Goal: Task Accomplishment & Management: Manage account settings

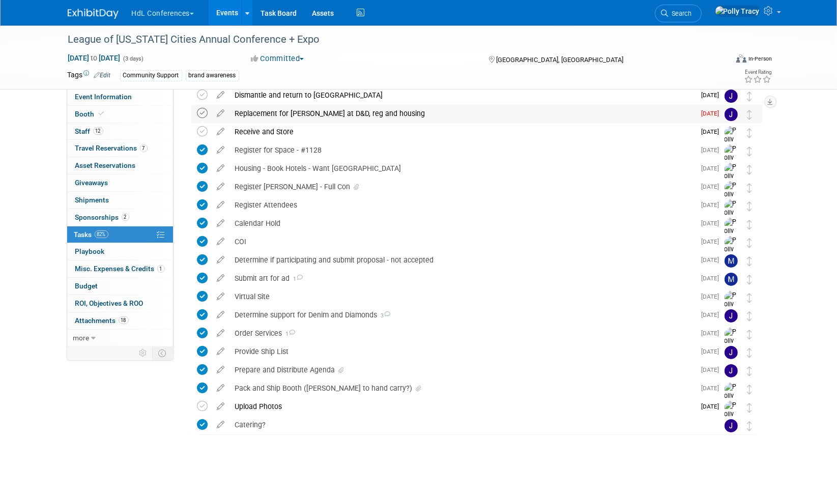
click at [201, 112] on icon at bounding box center [202, 113] width 11 height 11
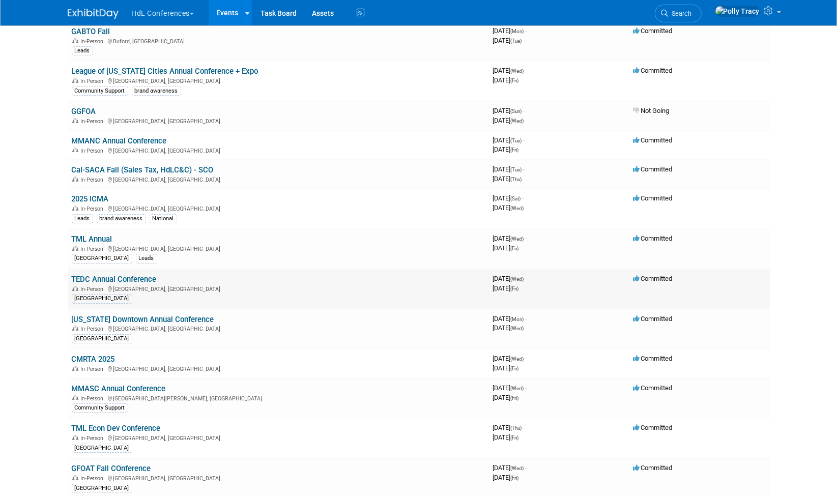
scroll to position [116, 0]
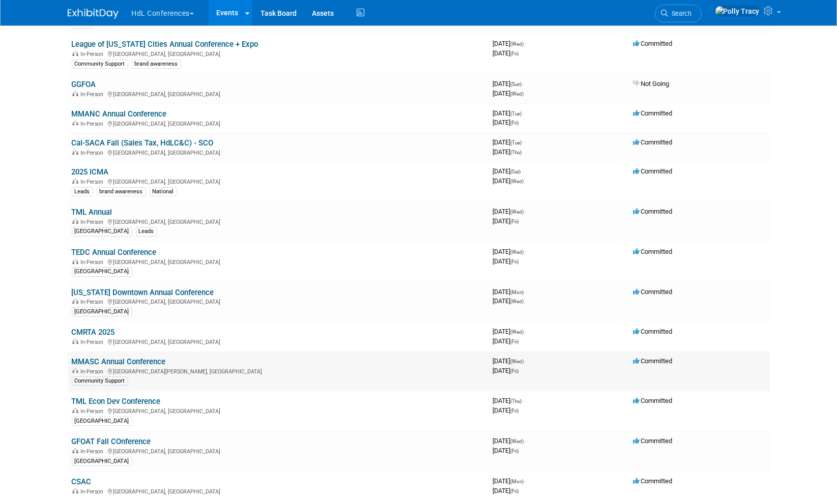
click at [107, 357] on link "MMASC Annual Conference" at bounding box center [119, 361] width 94 height 9
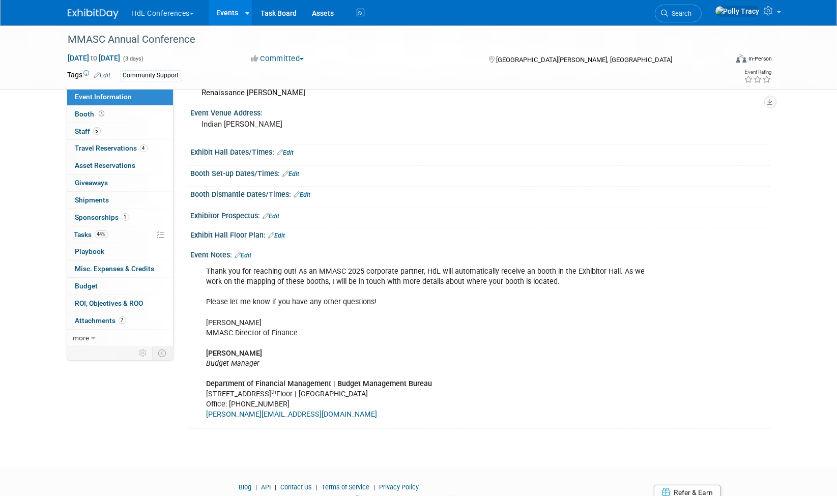
scroll to position [142, 0]
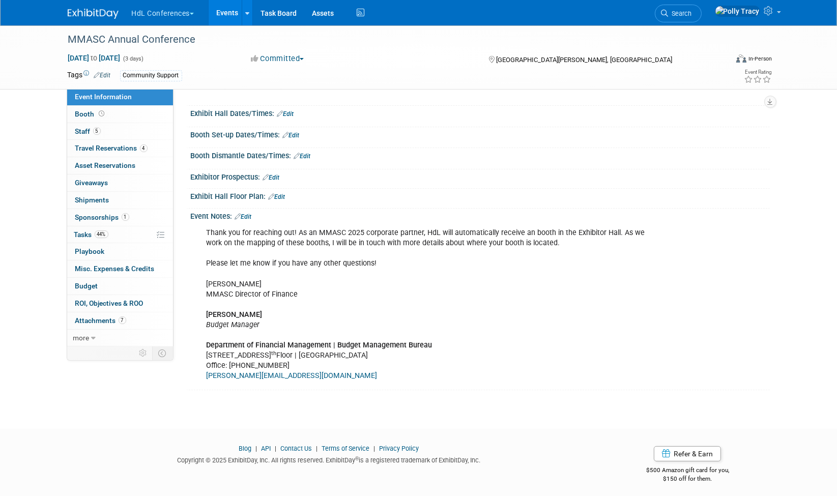
click at [175, 16] on button "HdL Conferences" at bounding box center [169, 11] width 76 height 22
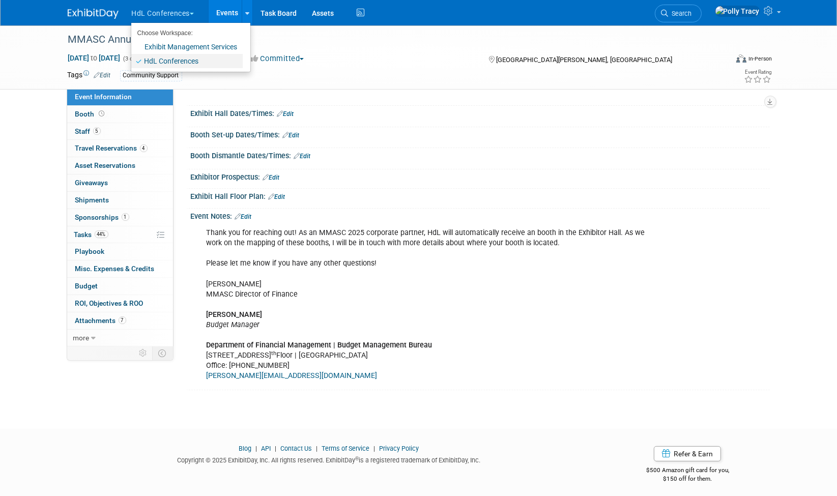
click at [185, 63] on link "HdL Conferences" at bounding box center [186, 61] width 111 height 14
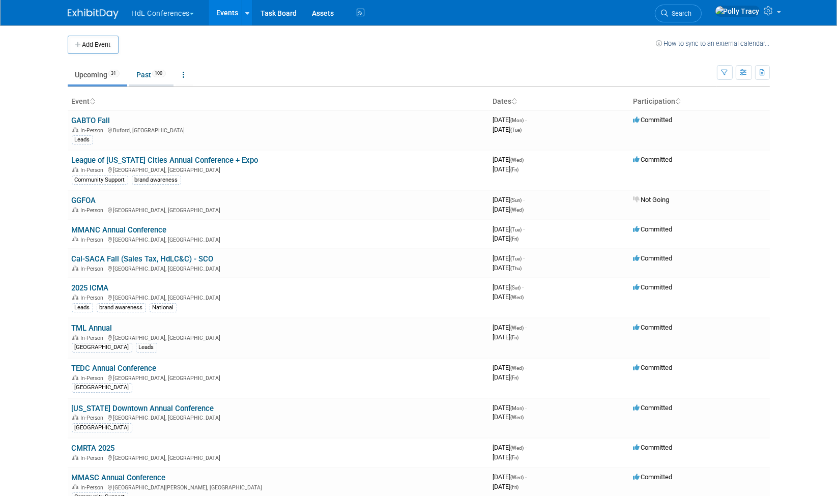
click at [145, 76] on link "Past 100" at bounding box center [151, 74] width 44 height 19
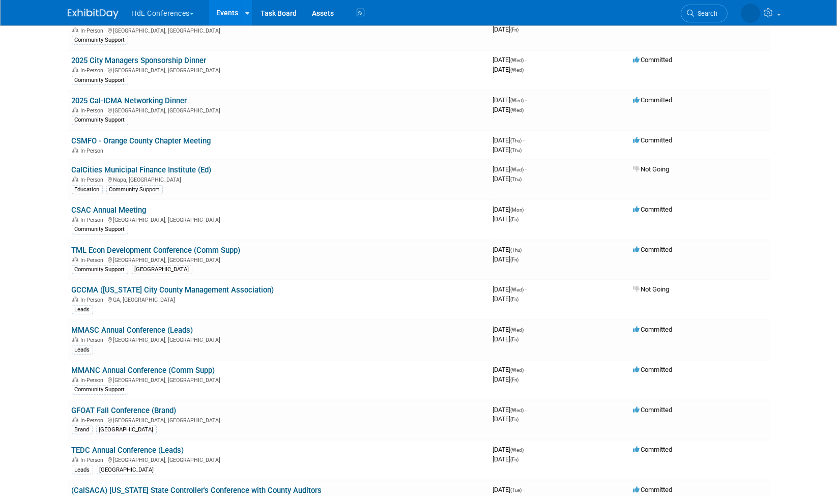
scroll to position [1278, 0]
click at [103, 325] on link "MMASC Annual Conference (Leads)" at bounding box center [133, 329] width 122 height 9
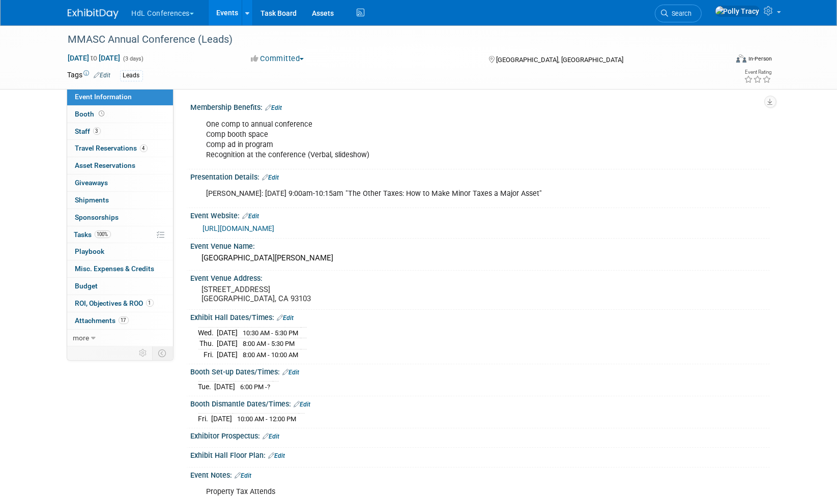
click at [271, 229] on link "https://www.mmasc.org/353/Annual-Conference" at bounding box center [239, 228] width 72 height 8
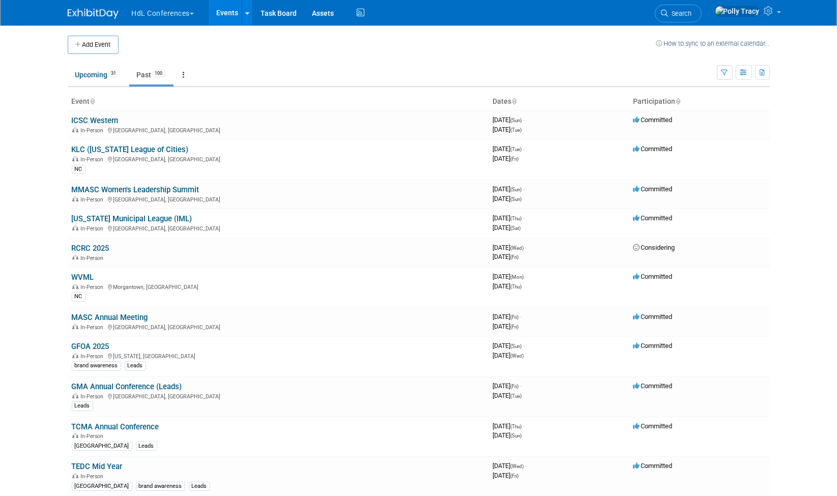
click at [154, 14] on button "HdL Conferences" at bounding box center [169, 11] width 76 height 22
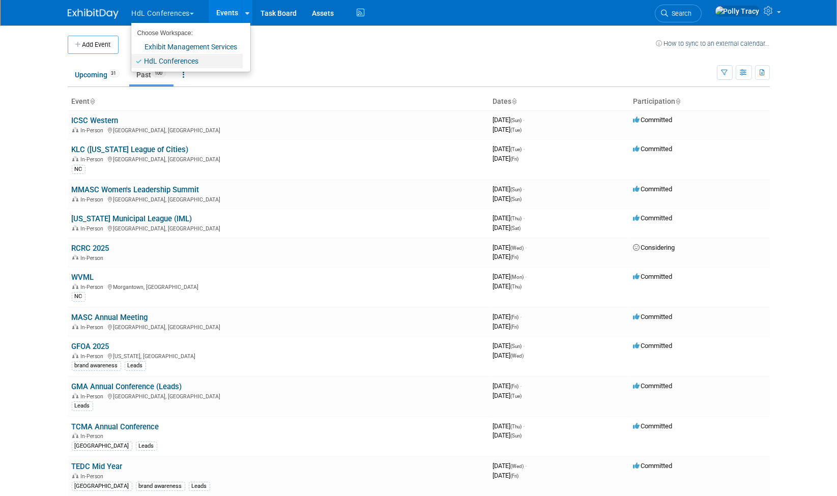
click at [148, 62] on link "HdL Conferences" at bounding box center [186, 61] width 111 height 14
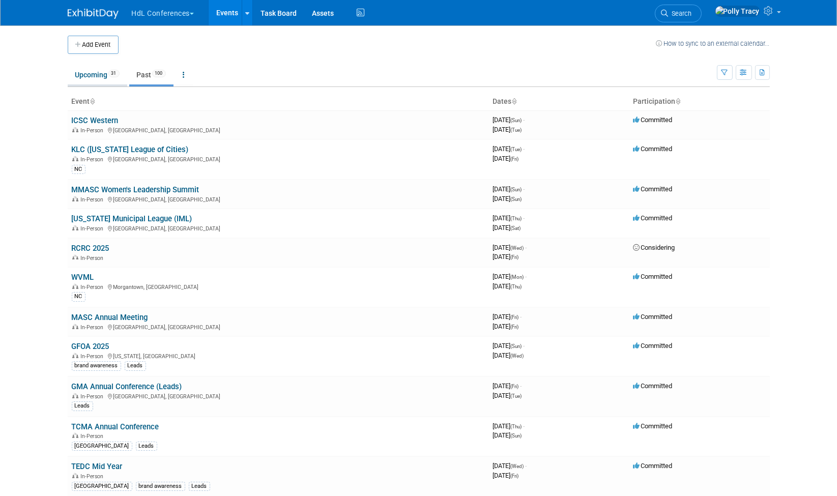
click at [78, 72] on link "Upcoming 31" at bounding box center [98, 74] width 60 height 19
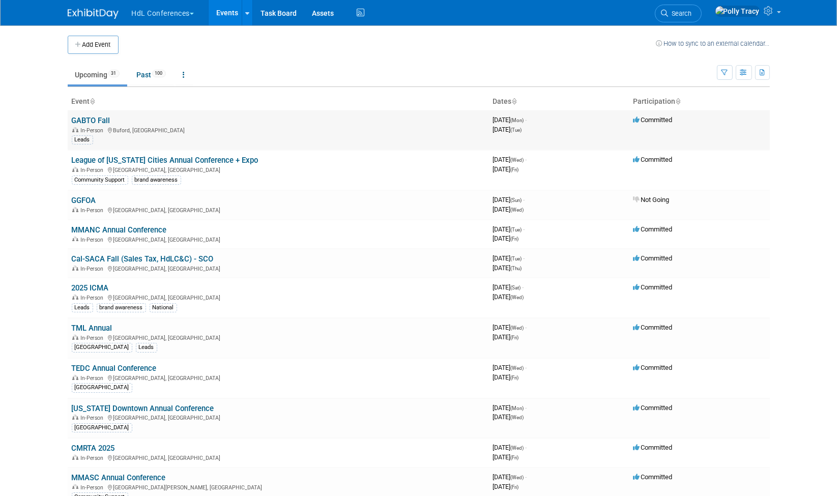
click at [89, 122] on link "GABTO Fall" at bounding box center [91, 120] width 39 height 9
click at [154, 259] on link "Cal-SACA Fall (Sales Tax, HdLC&C) - SCO" at bounding box center [143, 258] width 142 height 9
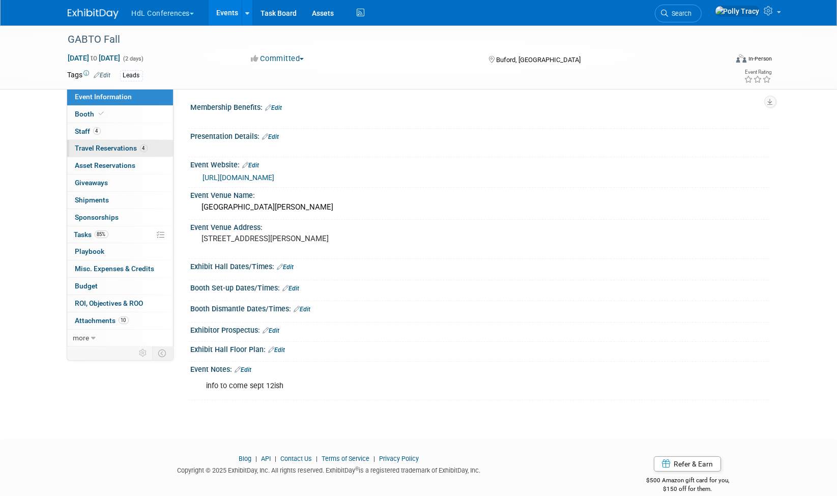
click at [90, 147] on span "Travel Reservations 4" at bounding box center [111, 148] width 72 height 8
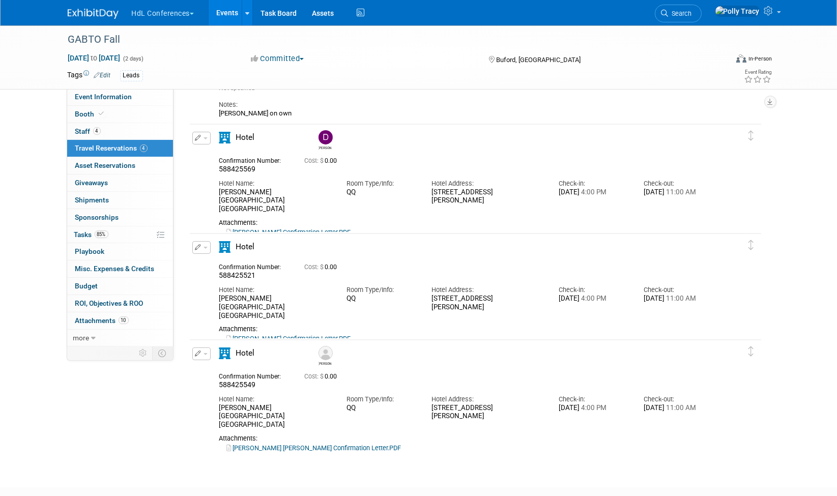
scroll to position [124, 0]
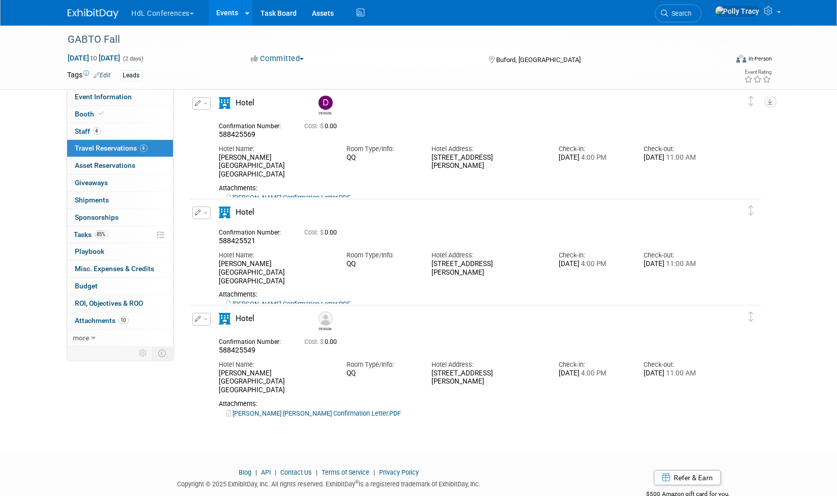
click at [196, 320] on icon "button" at bounding box center [198, 319] width 7 height 6
click at [213, 337] on button "Edit Reservation" at bounding box center [236, 337] width 86 height 15
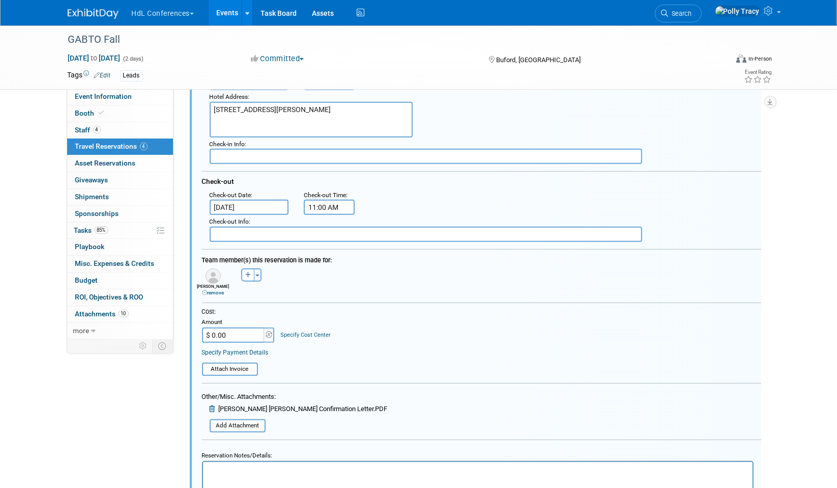
scroll to position [486, 0]
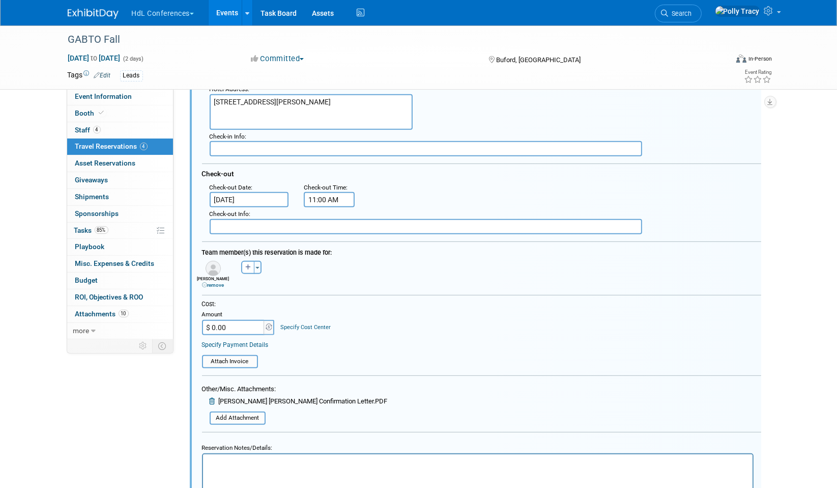
click at [239, 320] on input "$ 0.00" at bounding box center [234, 327] width 64 height 15
type input "$ 572.74"
click at [230, 356] on input "file" at bounding box center [196, 361] width 121 height 11
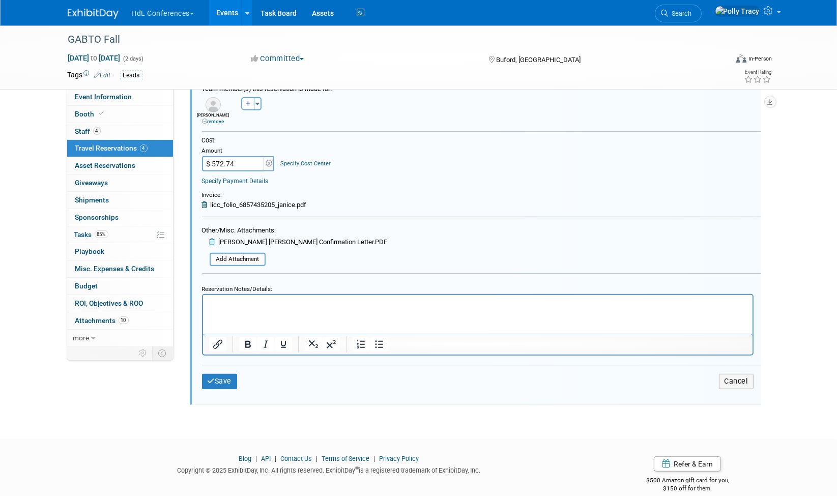
scroll to position [663, 0]
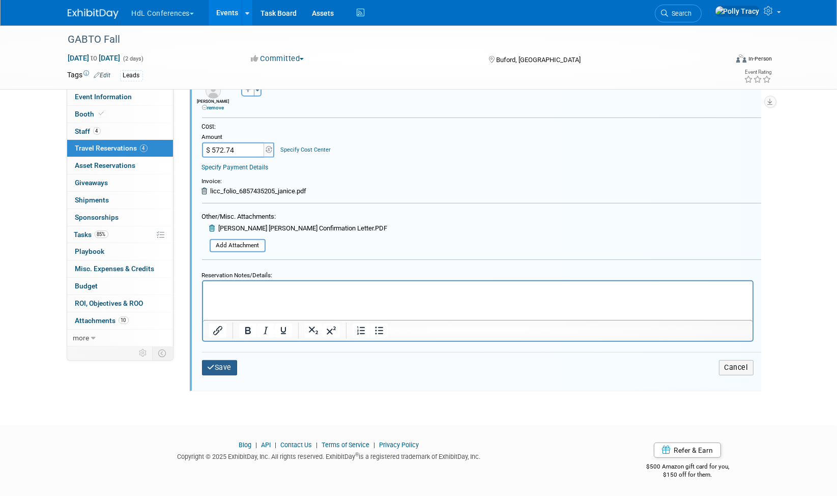
click at [228, 364] on button "Save" at bounding box center [220, 367] width 36 height 15
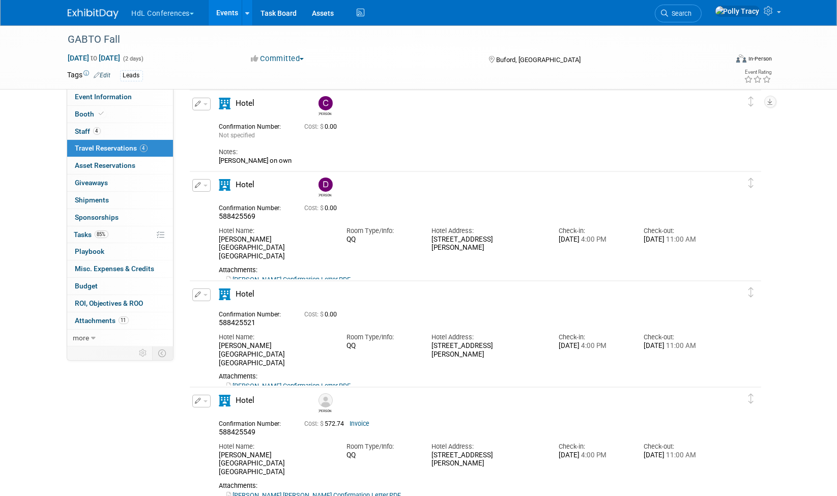
scroll to position [39, 0]
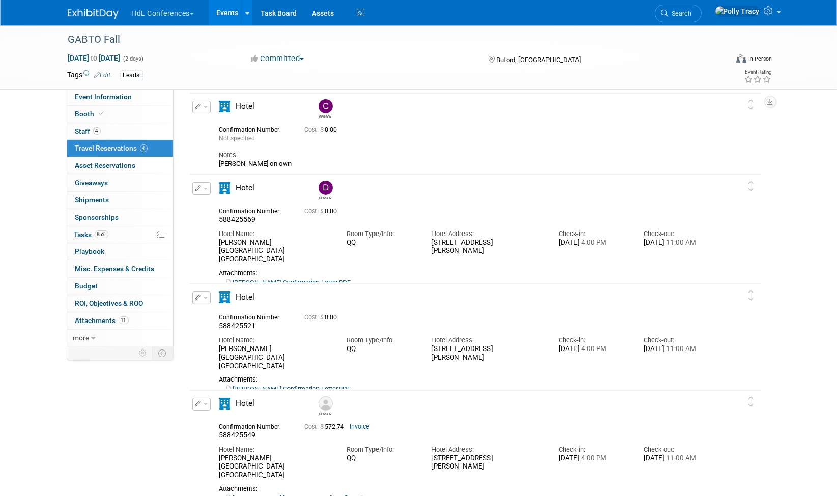
click at [200, 188] on icon "button" at bounding box center [198, 188] width 7 height 6
click at [210, 205] on button "Edit Reservation" at bounding box center [236, 206] width 86 height 15
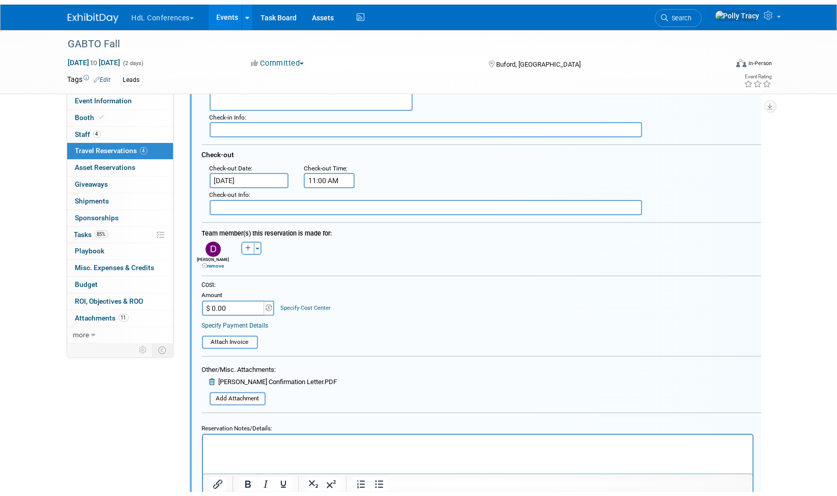
scroll to position [304, 0]
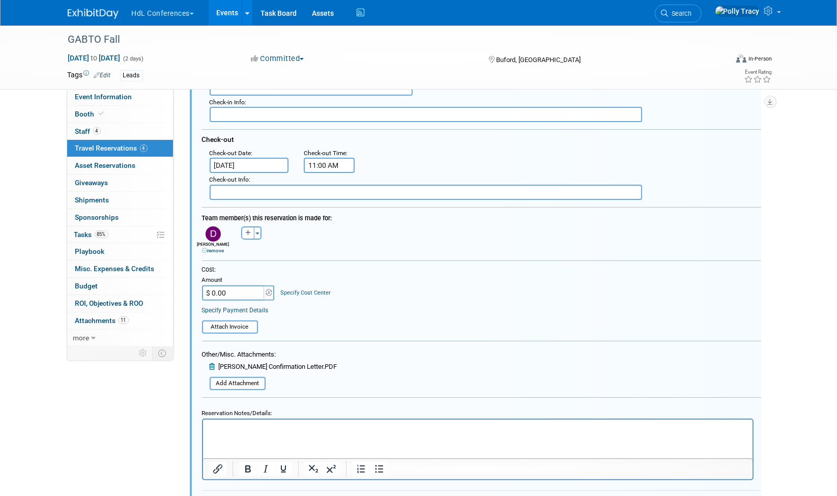
click at [247, 286] on input "$ 0.00" at bounding box center [234, 293] width 64 height 15
type input "$ 572.74"
click at [248, 326] on input "file" at bounding box center [196, 327] width 121 height 11
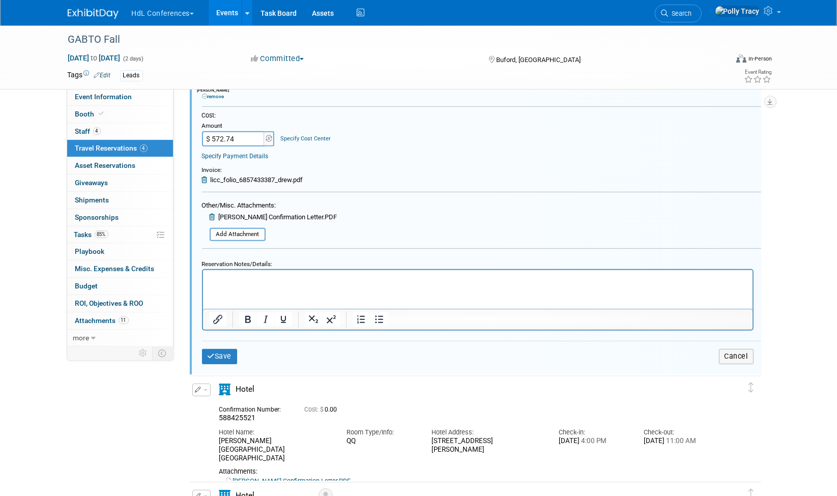
scroll to position [471, 0]
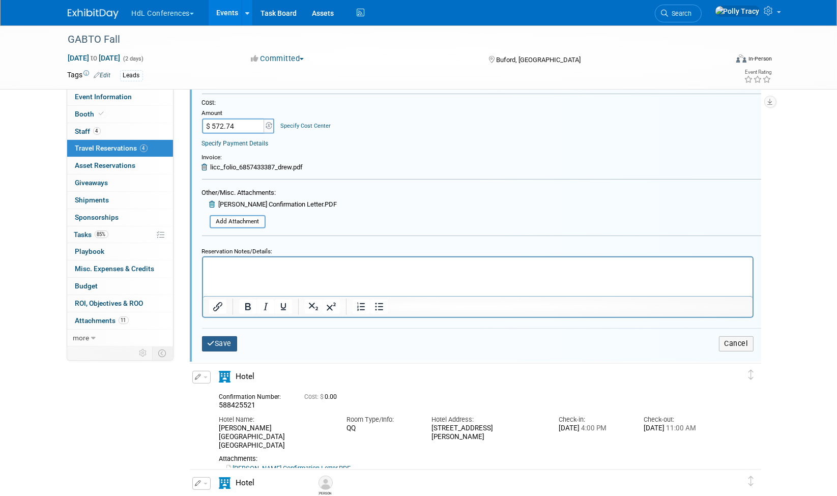
click at [223, 339] on button "Save" at bounding box center [220, 343] width 36 height 15
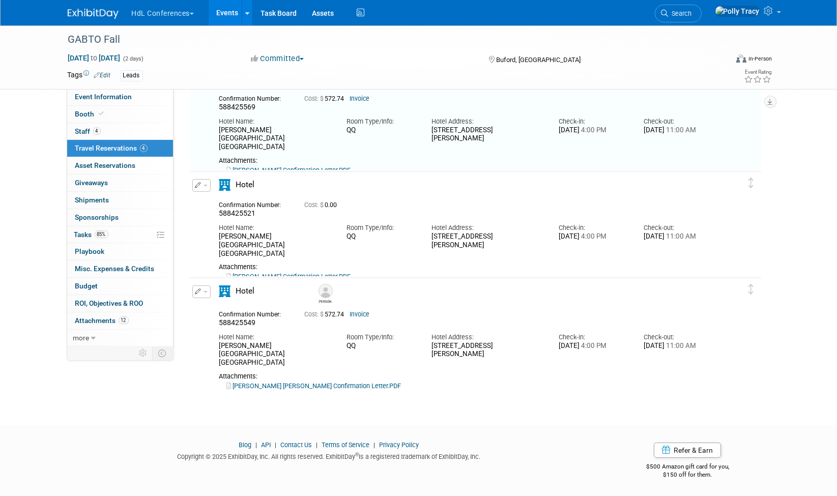
scroll to position [97, 0]
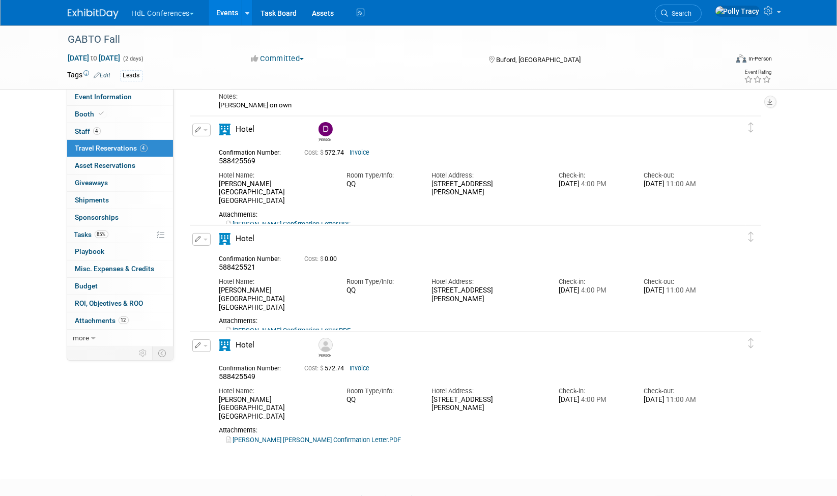
click at [201, 239] on icon "button" at bounding box center [198, 239] width 7 height 6
click at [217, 257] on button "Edit Reservation" at bounding box center [236, 257] width 86 height 15
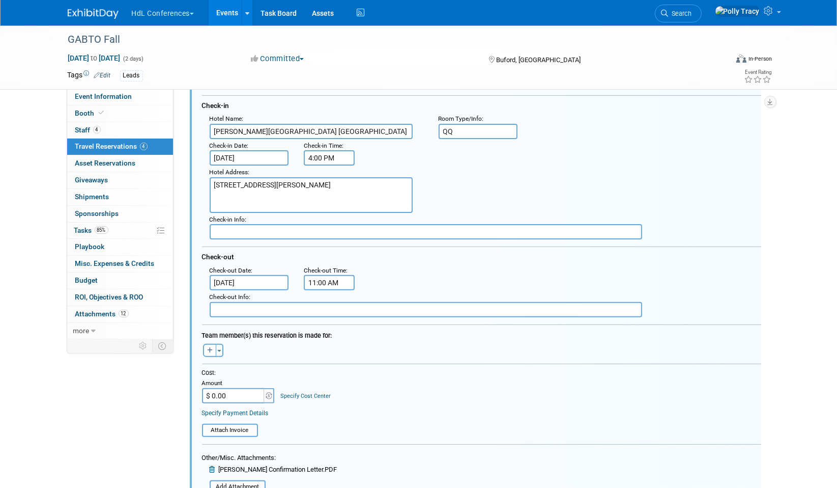
scroll to position [317, 0]
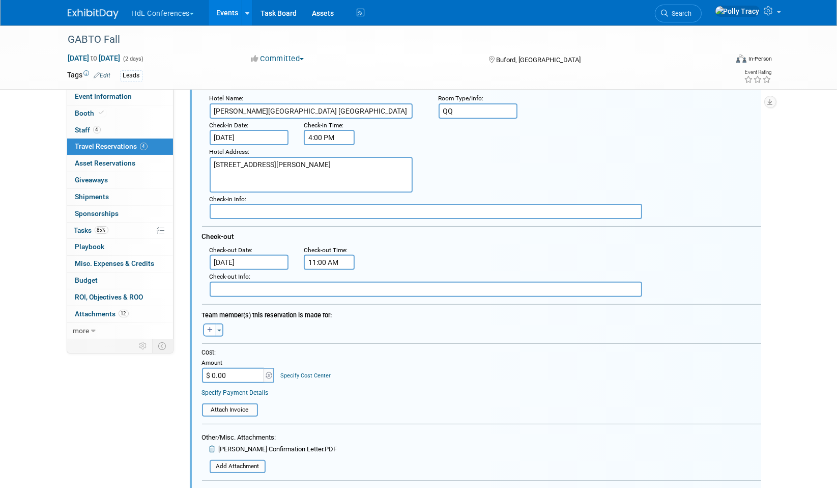
click at [231, 367] on input "$ 0.00" at bounding box center [234, 374] width 64 height 15
type input "$ 286.37"
click at [233, 404] on input "file" at bounding box center [196, 409] width 121 height 11
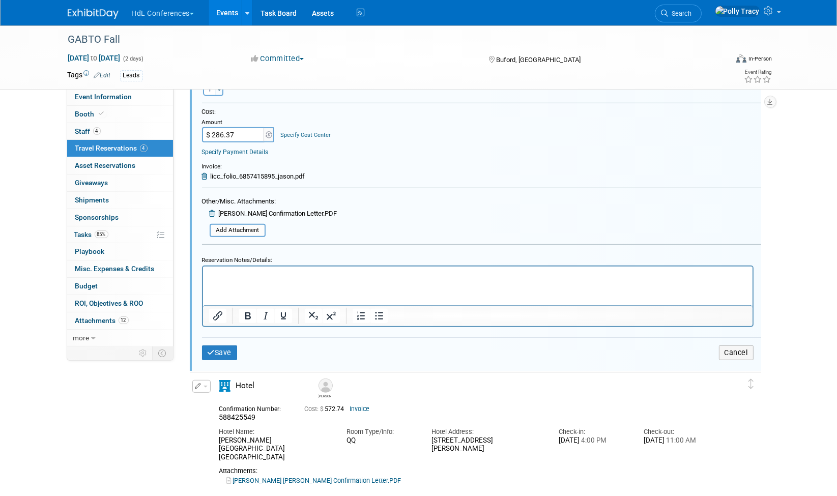
scroll to position [560, 0]
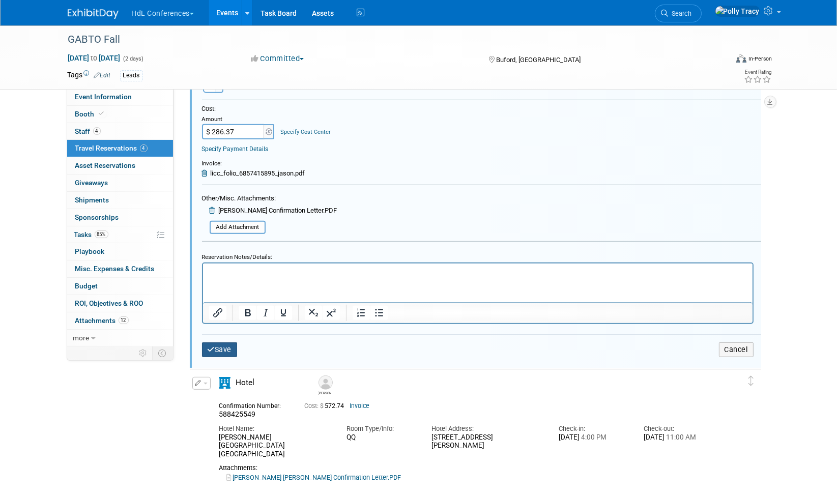
click at [220, 343] on button "Save" at bounding box center [220, 350] width 36 height 15
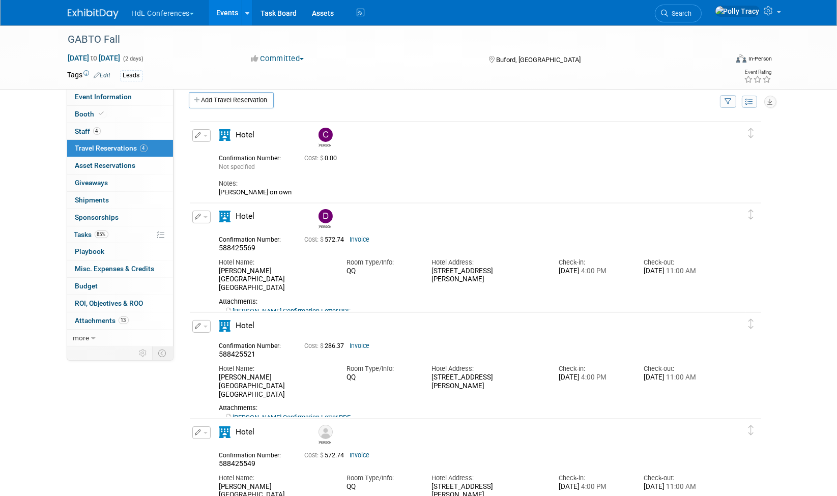
scroll to position [0, 0]
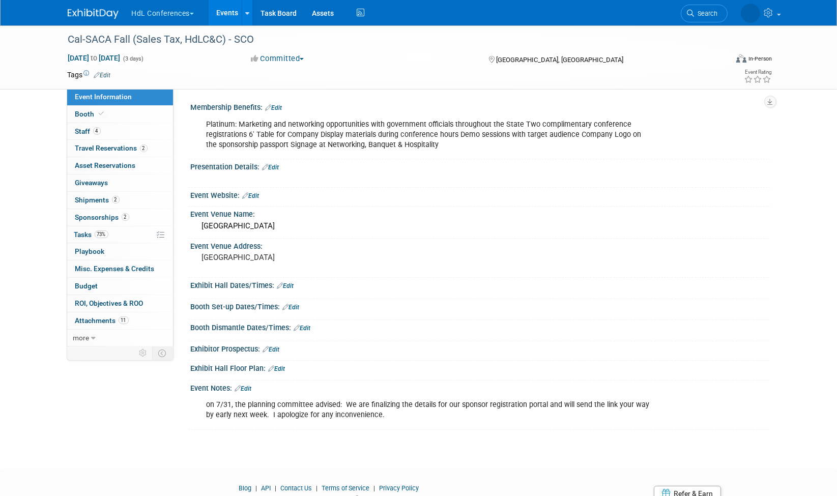
click at [300, 311] on link "Edit" at bounding box center [291, 307] width 17 height 7
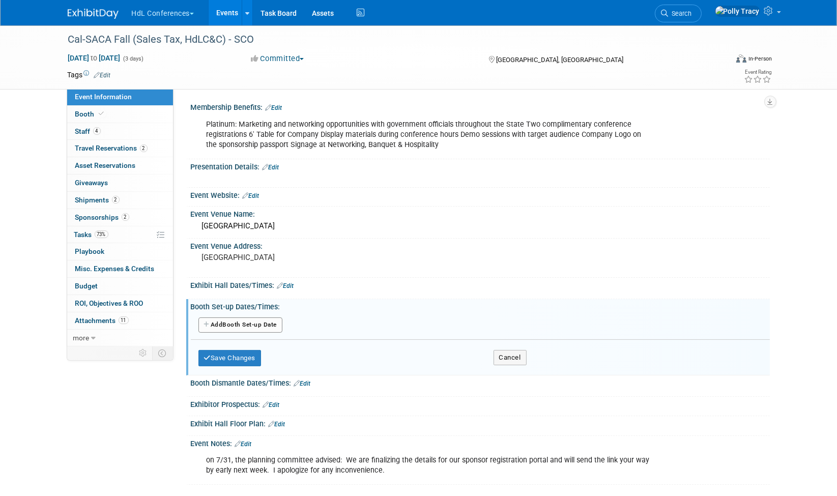
click at [258, 331] on button "Add Another Booth Set-up Date" at bounding box center [241, 325] width 84 height 15
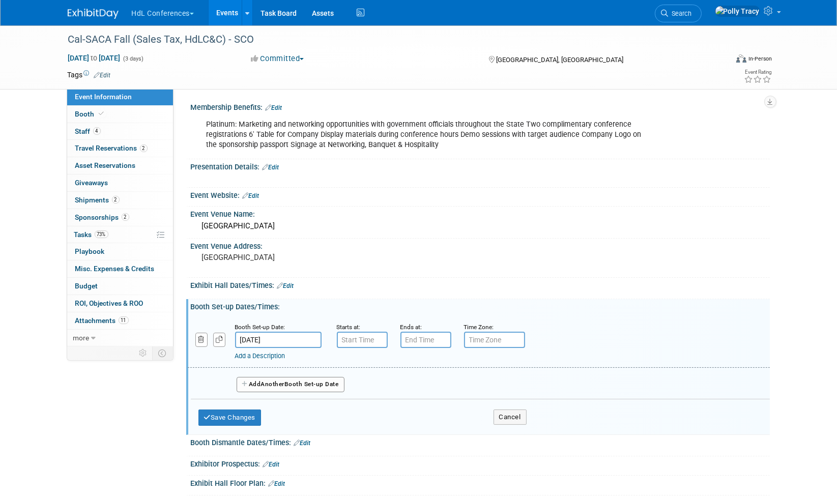
click at [258, 344] on input "[DATE]" at bounding box center [278, 340] width 87 height 16
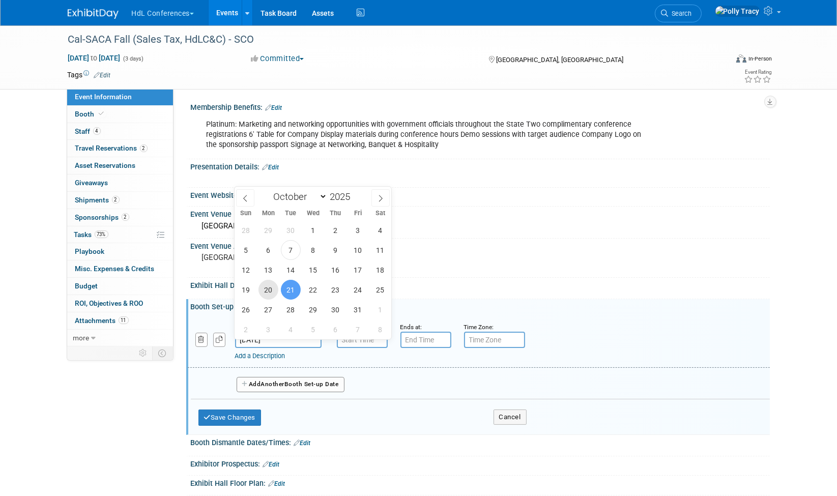
click at [275, 292] on span "20" at bounding box center [269, 290] width 20 height 20
type input "[DATE]"
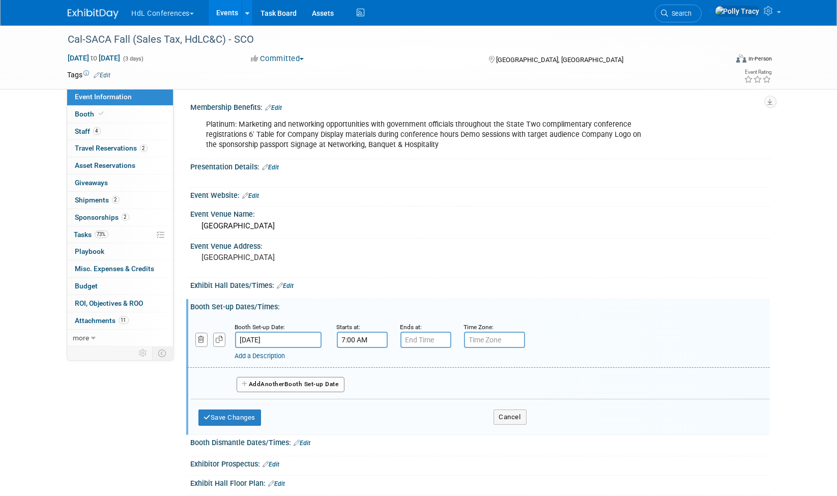
click at [345, 348] on input "7:00 AM" at bounding box center [362, 340] width 51 height 16
click at [357, 410] on span at bounding box center [361, 409] width 18 height 18
click at [353, 414] on span at bounding box center [361, 409] width 18 height 18
click at [457, 394] on button "AM" at bounding box center [449, 386] width 18 height 17
type input "5:00 PM"
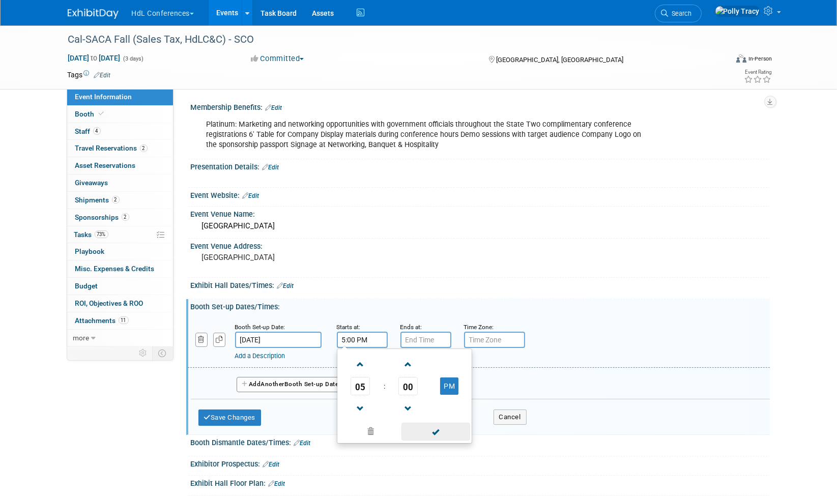
click at [438, 441] on span at bounding box center [436, 432] width 69 height 18
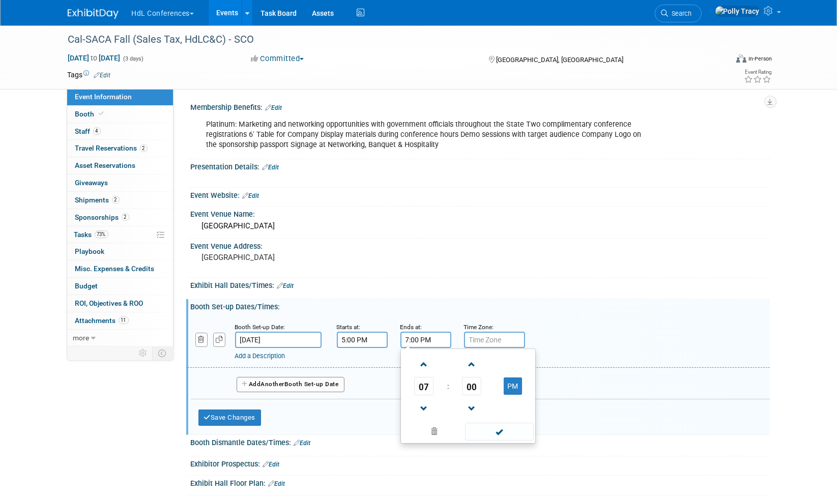
click at [420, 348] on input "7:00 PM" at bounding box center [426, 340] width 51 height 16
click at [425, 374] on span at bounding box center [424, 365] width 18 height 18
type input "8:00 PM"
click at [508, 439] on span at bounding box center [499, 432] width 69 height 18
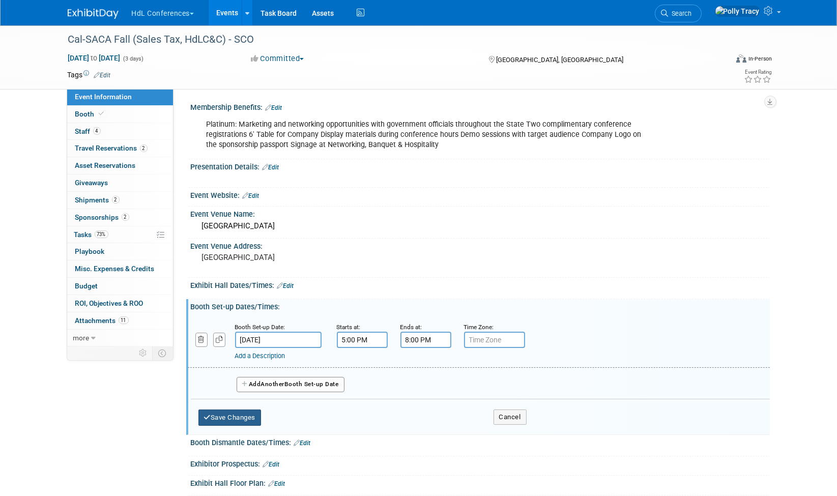
click at [228, 423] on button "Save Changes" at bounding box center [230, 418] width 63 height 16
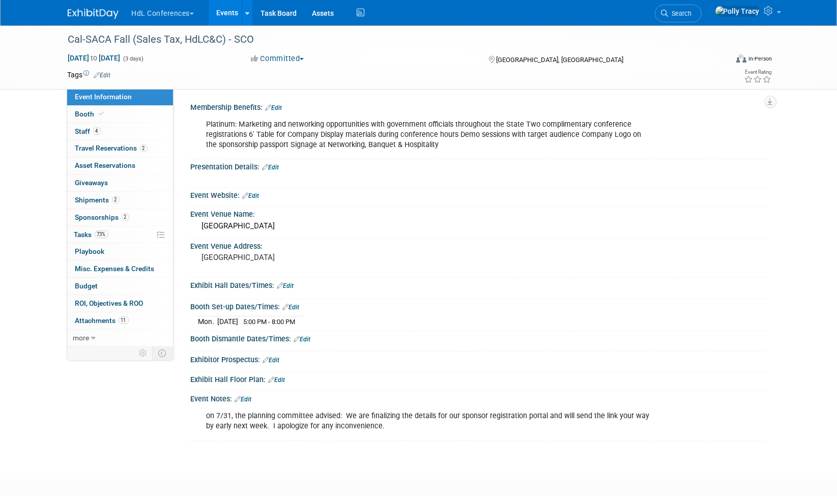
click at [309, 343] on link "Edit" at bounding box center [302, 339] width 17 height 7
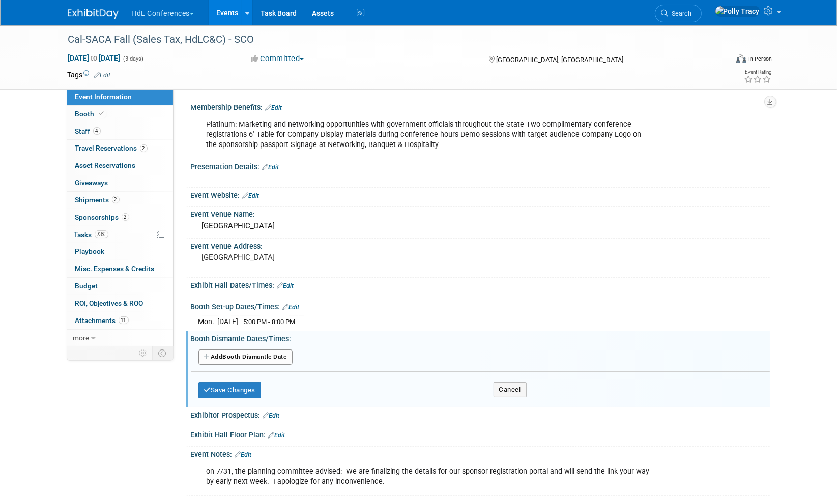
click at [252, 358] on button "Add Another Booth Dismantle Date" at bounding box center [246, 357] width 94 height 15
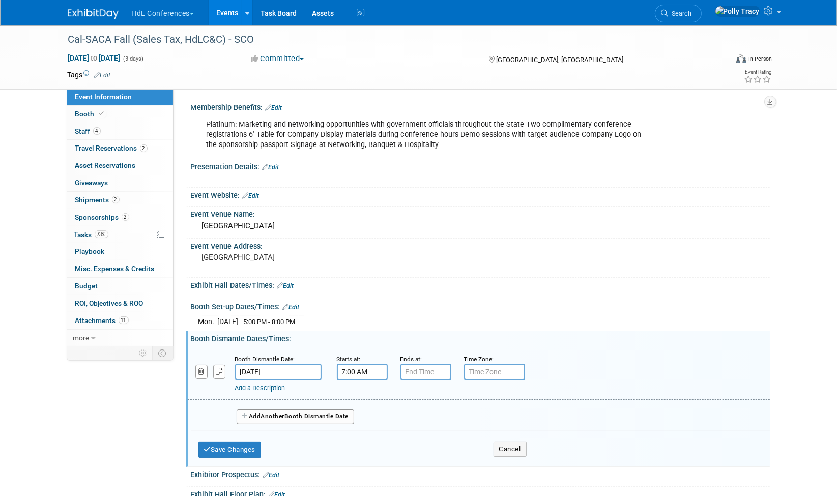
click at [362, 380] on input "7:00 AM" at bounding box center [362, 372] width 51 height 16
click at [359, 443] on span at bounding box center [361, 441] width 18 height 18
click at [358, 443] on span at bounding box center [361, 441] width 18 height 18
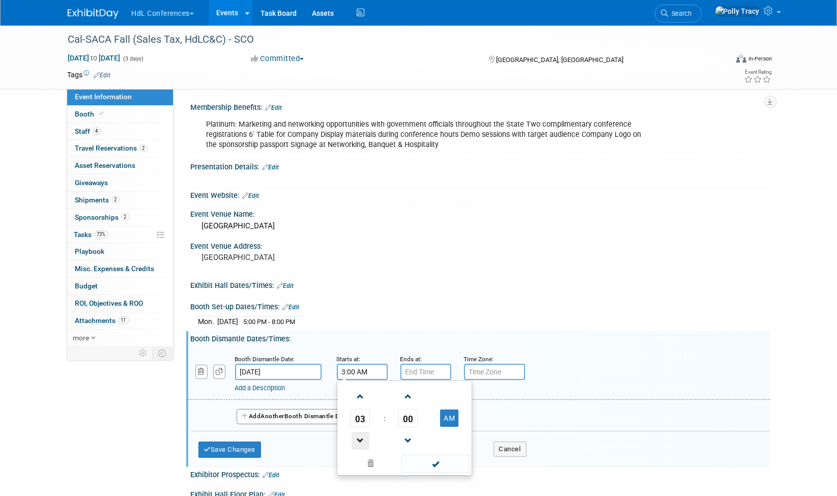
click at [358, 443] on span at bounding box center [361, 441] width 18 height 18
click at [454, 425] on button "AM" at bounding box center [449, 418] width 18 height 17
type input "1:00 PM"
click at [432, 470] on span at bounding box center [436, 464] width 69 height 18
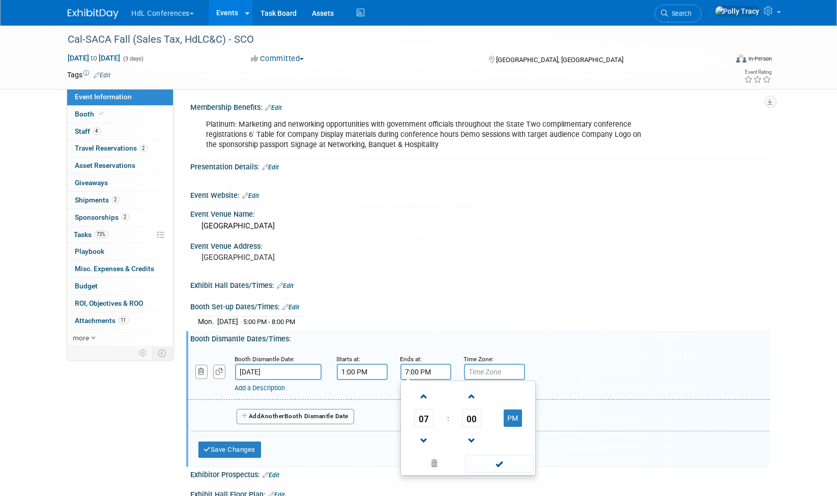
click at [417, 376] on input "7:00 PM" at bounding box center [426, 372] width 51 height 16
click at [426, 438] on span at bounding box center [424, 441] width 18 height 18
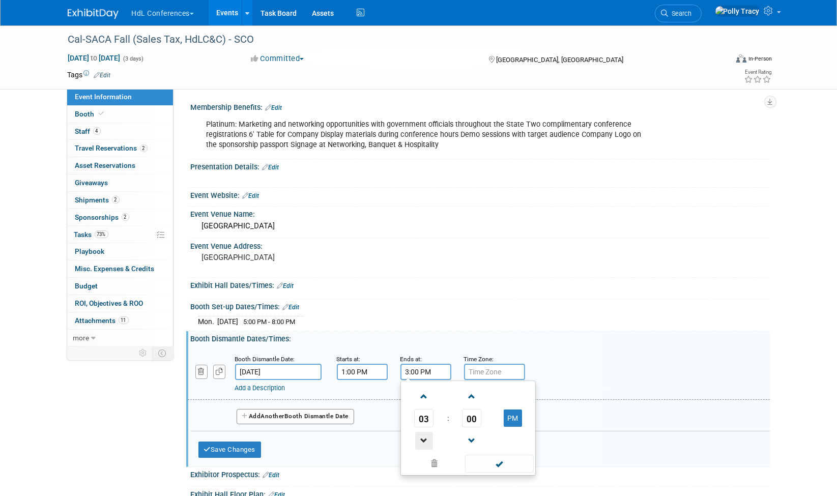
click at [426, 438] on span at bounding box center [424, 441] width 18 height 18
type input "2:00 PM"
click at [501, 468] on span at bounding box center [499, 464] width 69 height 18
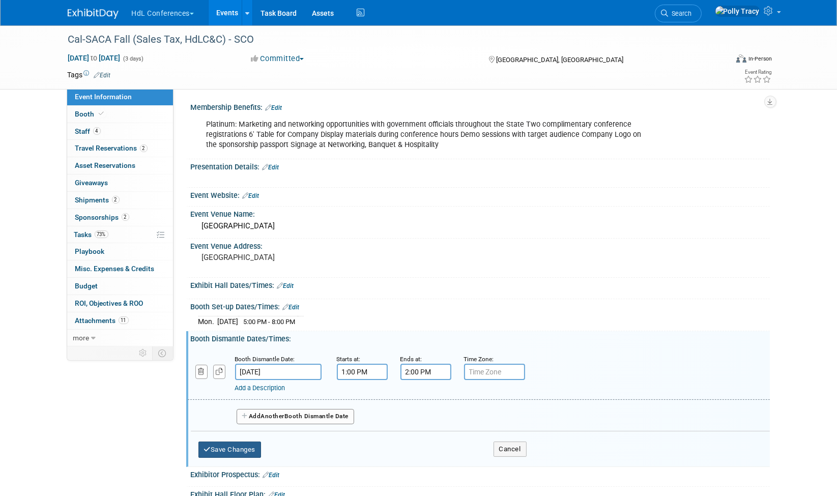
click at [220, 454] on button "Save Changes" at bounding box center [230, 450] width 63 height 16
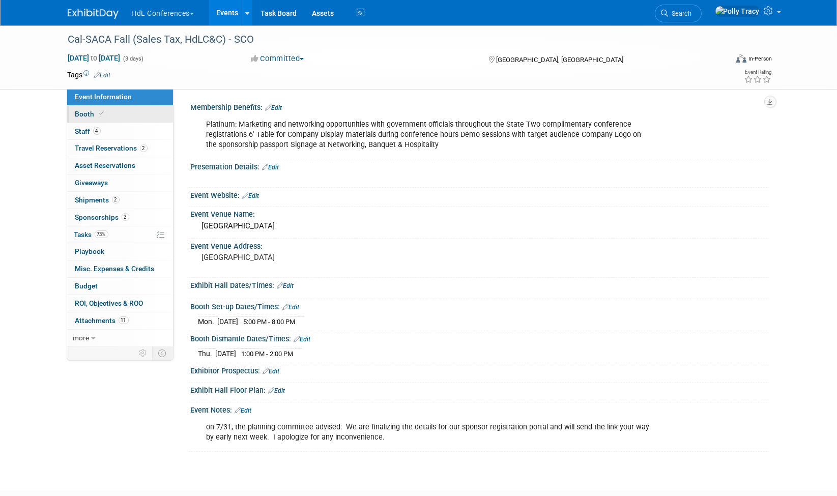
click at [82, 116] on span "Booth" at bounding box center [90, 114] width 31 height 8
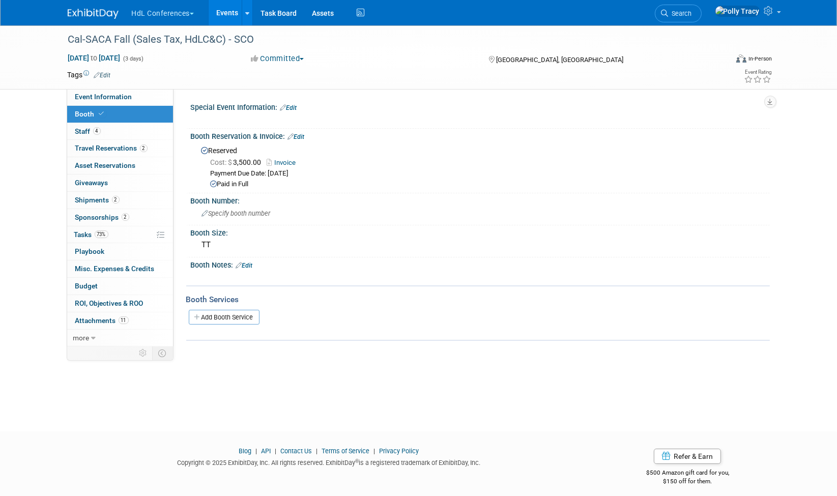
click at [294, 161] on link "Invoice" at bounding box center [284, 163] width 34 height 8
click at [95, 94] on span "Event Information" at bounding box center [103, 97] width 57 height 8
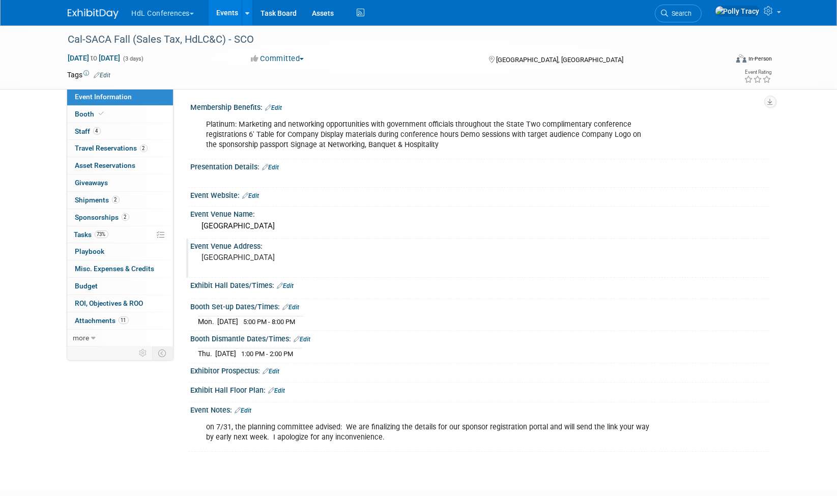
click at [273, 245] on div "Event Venue Address:" at bounding box center [480, 245] width 579 height 13
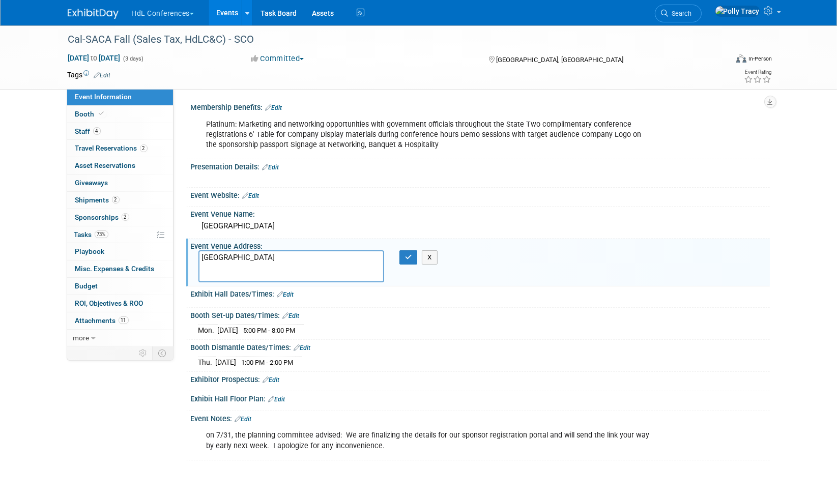
click at [202, 254] on textarea "Lake Arrowhead Resort 27964-CA189 Lake Arrowhead, CA 92352" at bounding box center [292, 266] width 186 height 32
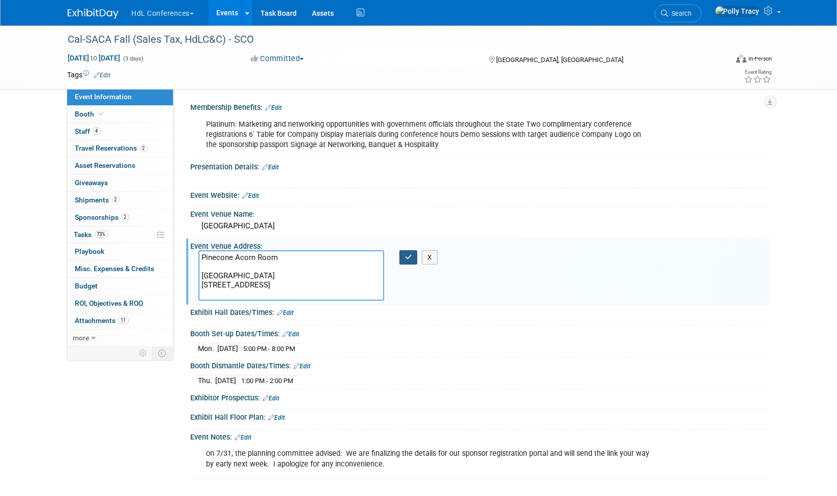
type textarea "Pinecone Acorn Room Lake Arrowhead Resort 27964-CA189 Lake Arrowhead, CA 92352"
click at [408, 256] on icon "button" at bounding box center [408, 257] width 7 height 7
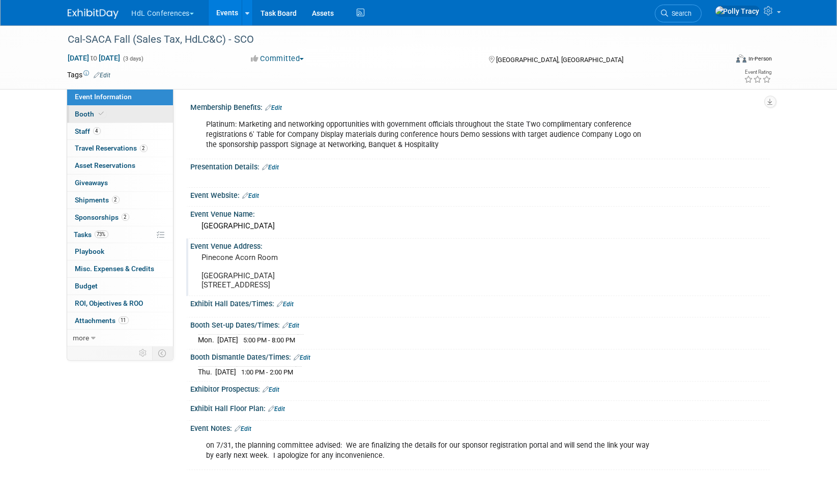
click at [81, 114] on span "Booth" at bounding box center [90, 114] width 31 height 8
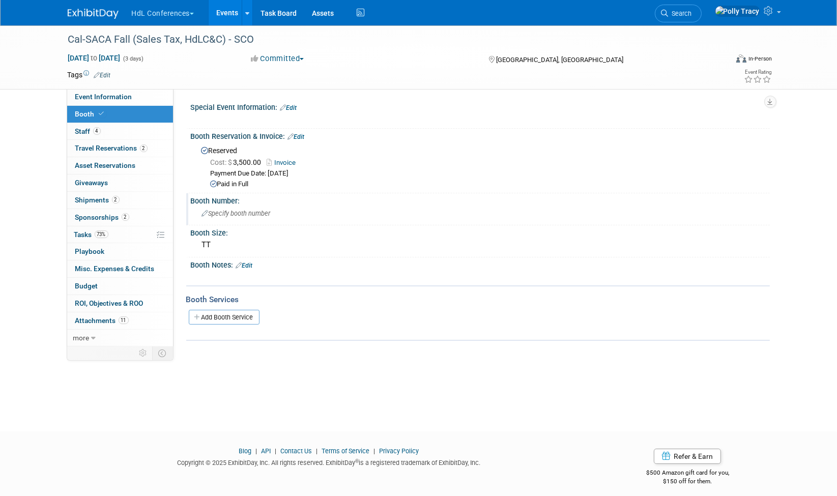
click at [236, 207] on div "Specify booth number" at bounding box center [481, 214] width 564 height 16
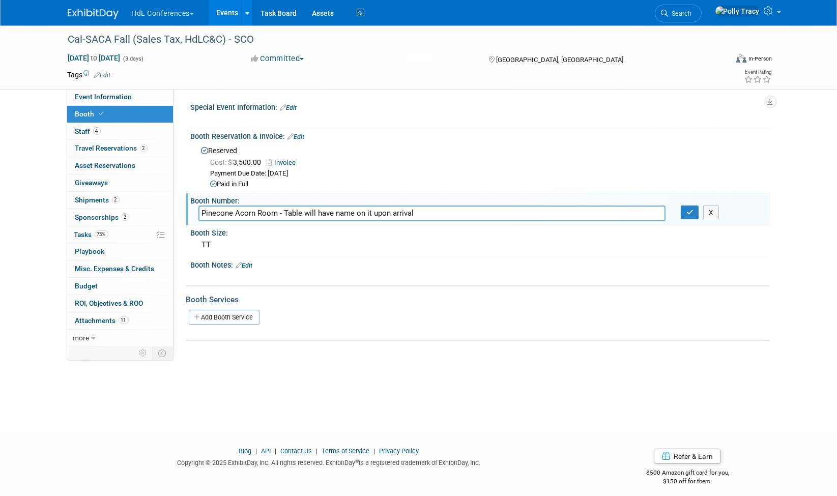
click at [231, 208] on input "Pinecone Acorn Room - Table will have name on it upon arrival" at bounding box center [432, 214] width 467 height 16
type input "Pinecone/ Acorn Room - Table will have name on it upon arrival"
click at [691, 215] on button "button" at bounding box center [690, 213] width 18 height 14
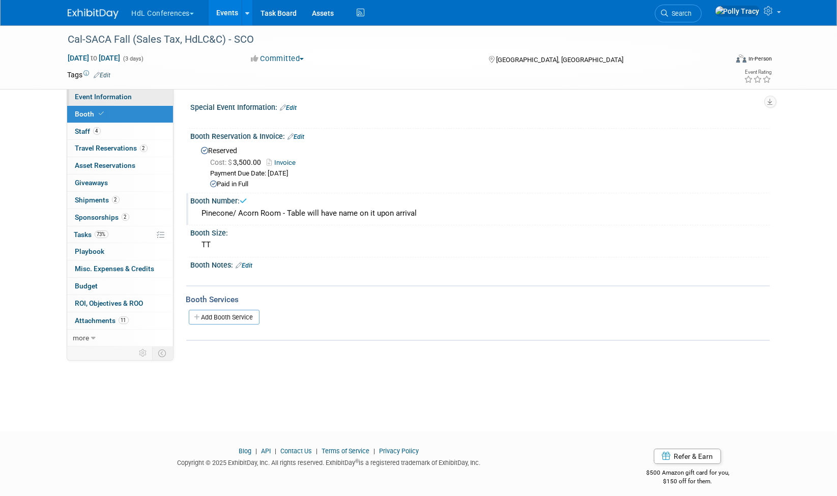
click at [103, 98] on span "Event Information" at bounding box center [103, 97] width 57 height 8
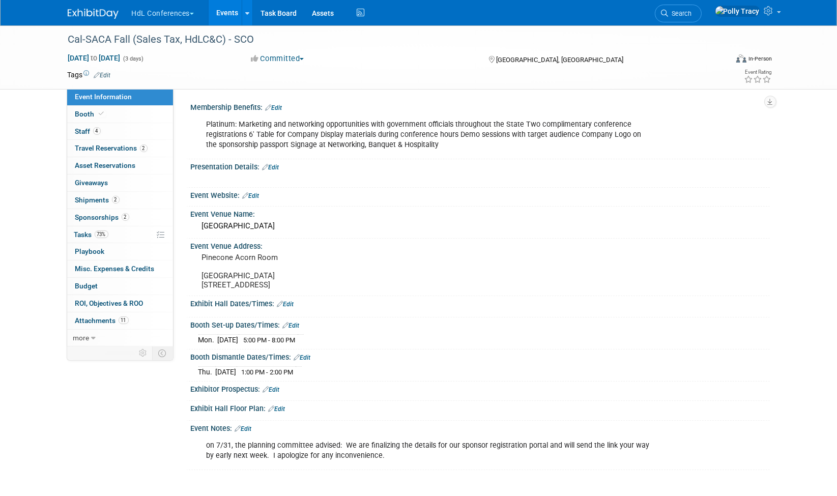
click at [155, 436] on div "Event Information Event Info Booth Booth 4 Staff 4 Staff 2 Travel Reservations …" at bounding box center [419, 247] width 718 height 445
click at [251, 433] on link "Edit" at bounding box center [243, 429] width 17 height 7
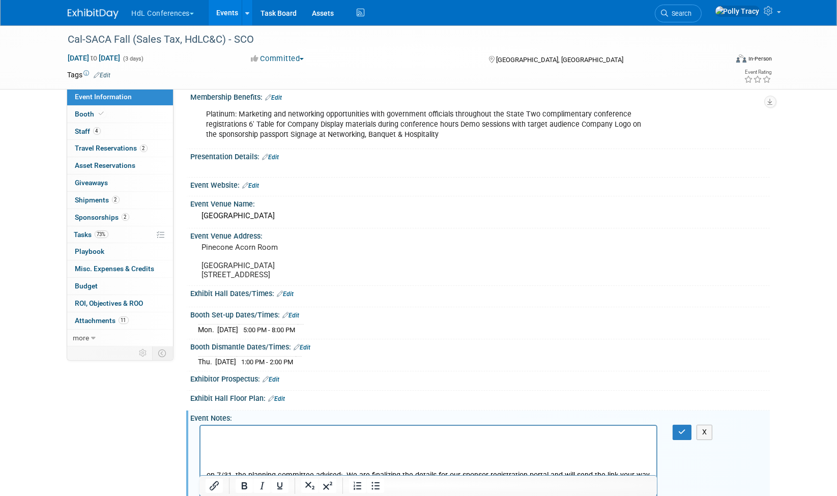
scroll to position [20, 0]
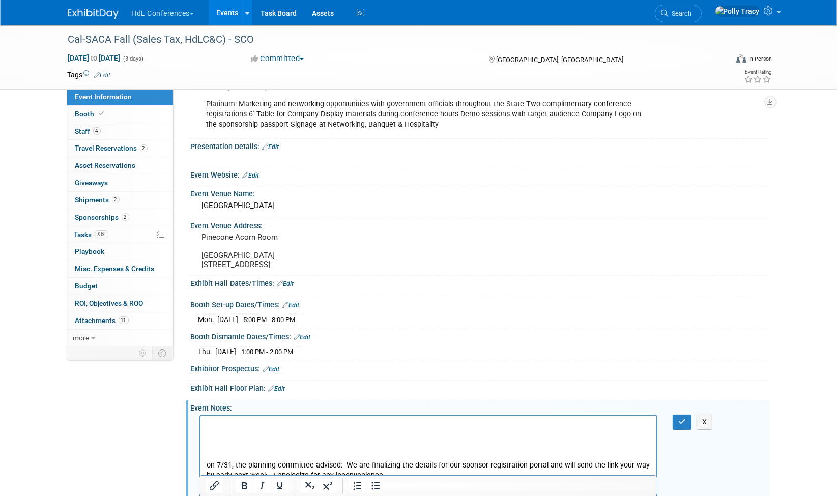
click at [224, 424] on p "Rich Text Area. Press ALT-0 for help." at bounding box center [428, 425] width 445 height 10
click at [681, 423] on icon "button" at bounding box center [682, 421] width 8 height 7
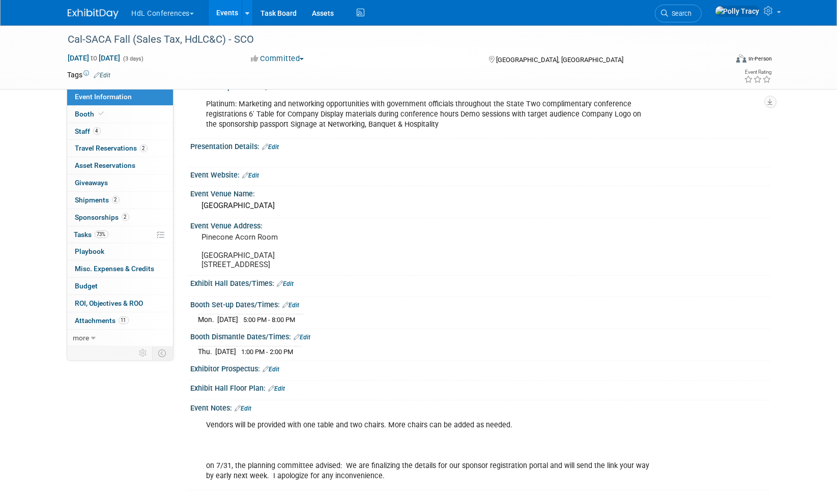
click at [284, 391] on link "Edit" at bounding box center [277, 388] width 17 height 7
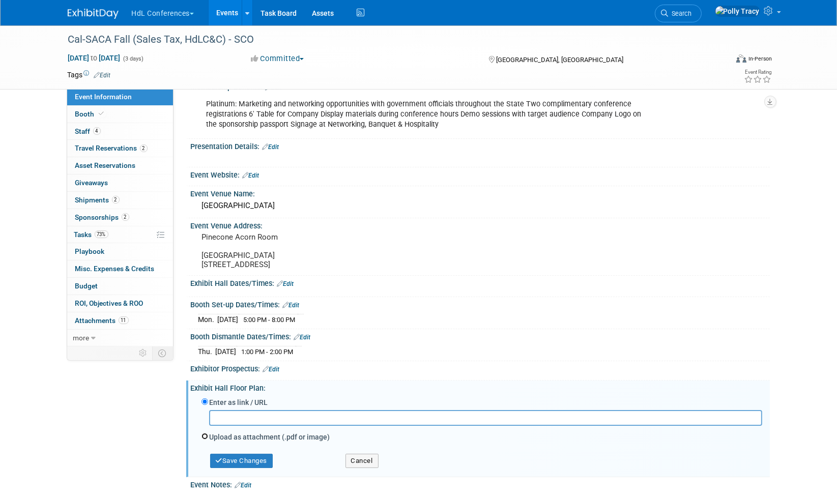
click at [207, 440] on input "Upload as attachment (.pdf or image)" at bounding box center [205, 436] width 7 height 7
radio input "true"
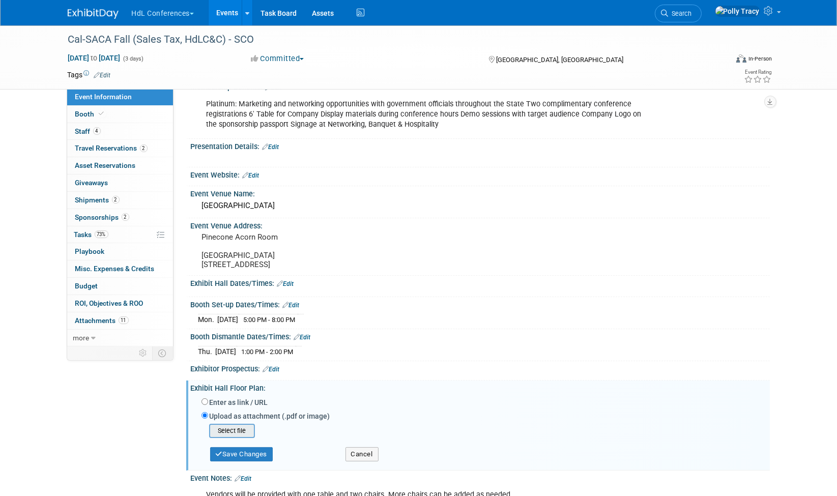
click at [236, 435] on input "file" at bounding box center [193, 431] width 121 height 12
type input "C:\fakepath\Pinecone Acorn Room Location.pptx"
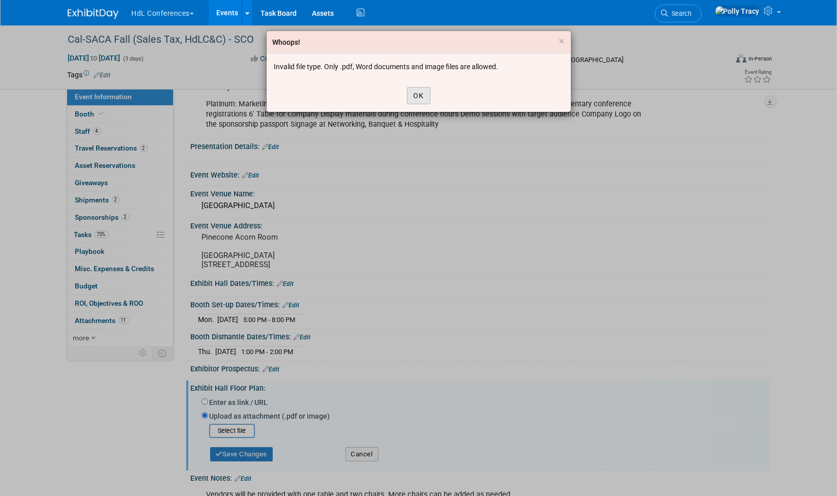
click at [418, 98] on button "OK" at bounding box center [418, 95] width 23 height 17
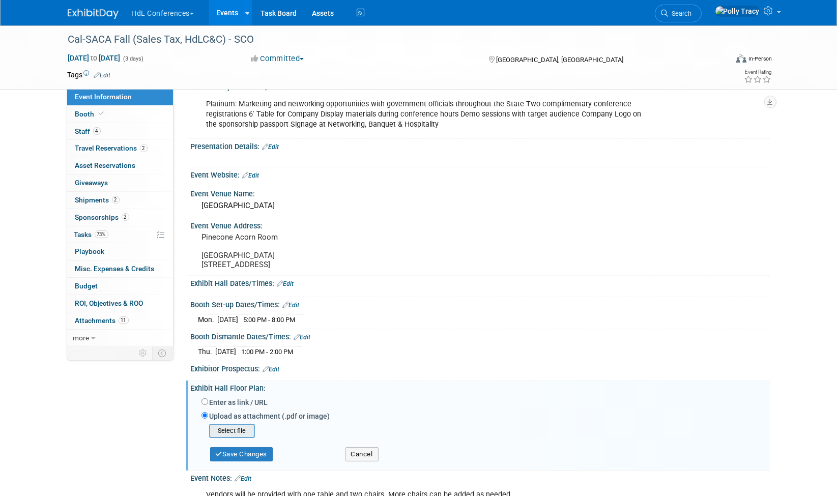
click at [228, 437] on input "file" at bounding box center [193, 431] width 121 height 12
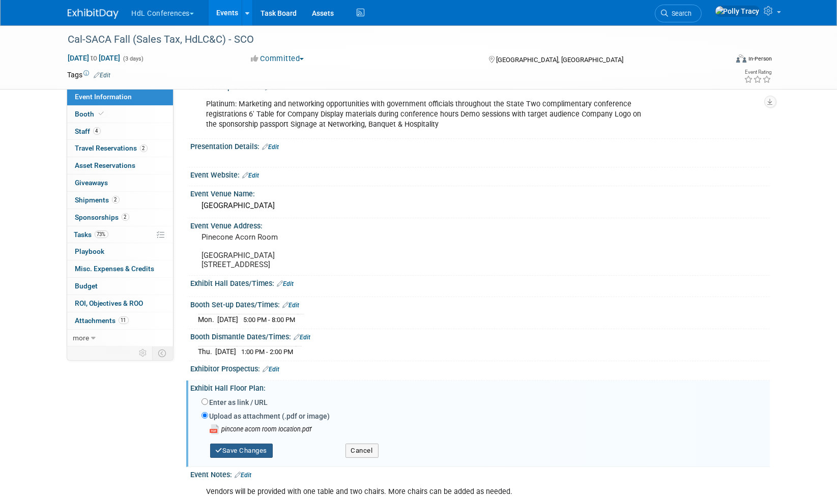
click at [255, 457] on button "Save Changes" at bounding box center [241, 451] width 63 height 14
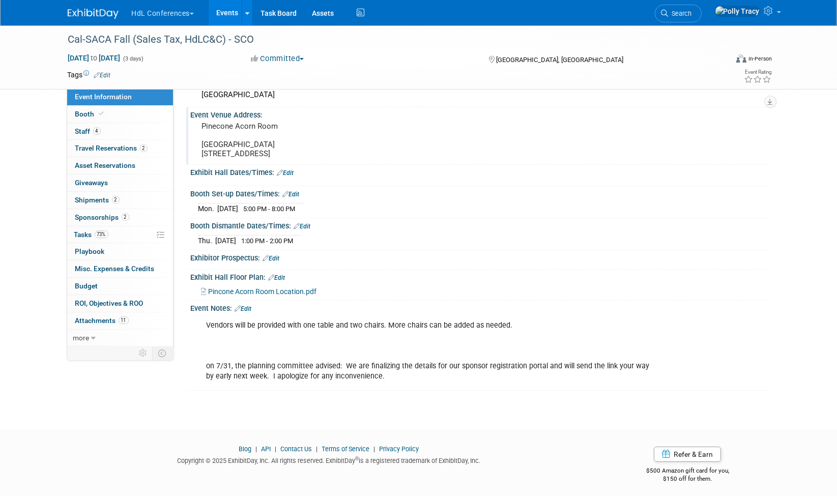
scroll to position [140, 0]
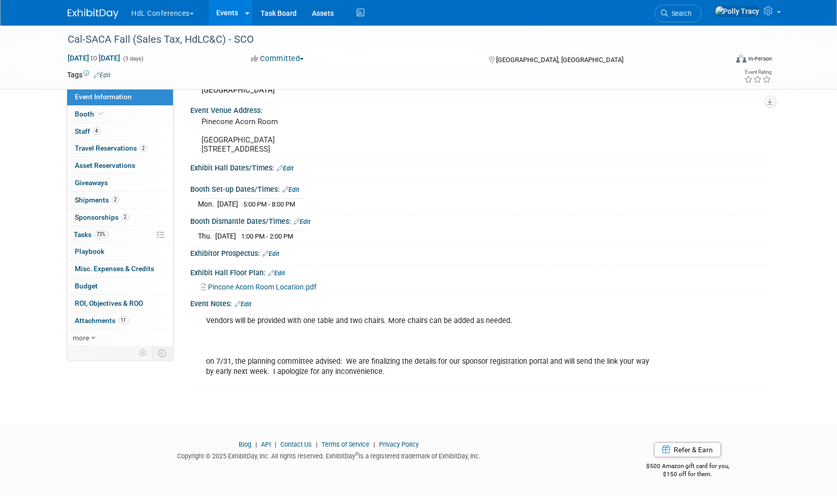
click at [240, 306] on icon at bounding box center [238, 304] width 6 height 7
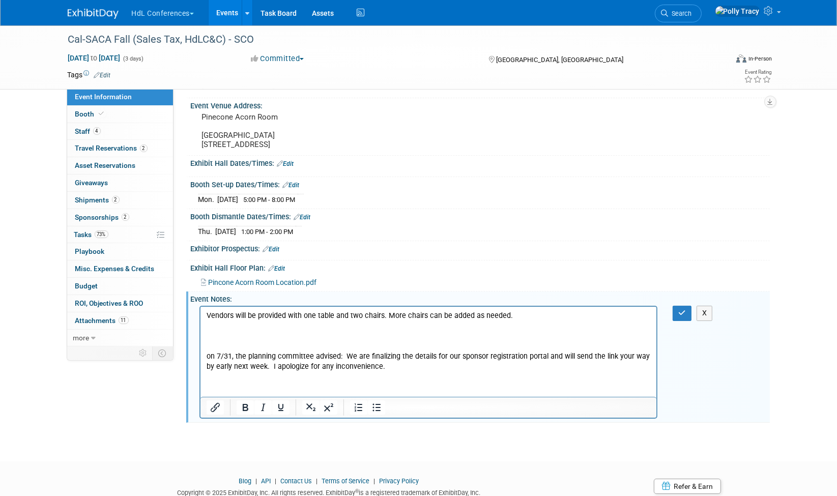
scroll to position [0, 0]
drag, startPoint x: 238, startPoint y: 418, endPoint x: 216, endPoint y: 415, distance: 22.1
click at [218, 416] on div at bounding box center [429, 408] width 457 height 16
click at [214, 409] on icon "Insert/edit link" at bounding box center [215, 408] width 12 height 12
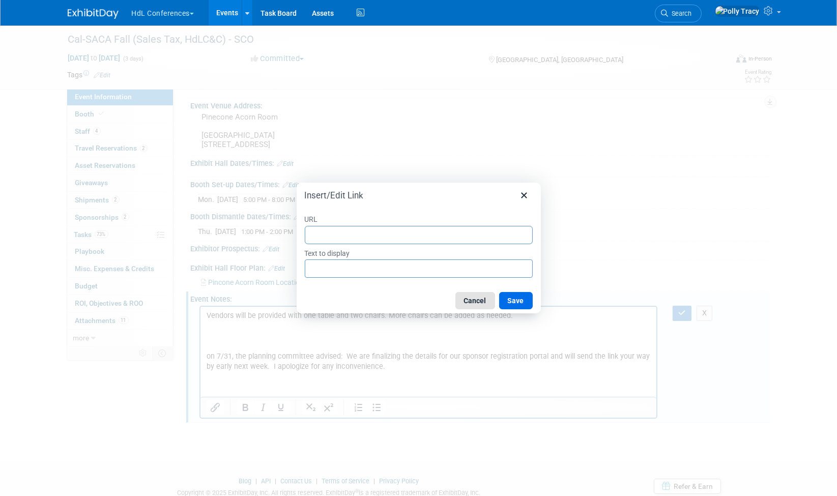
click at [487, 303] on button "Cancel" at bounding box center [476, 300] width 40 height 17
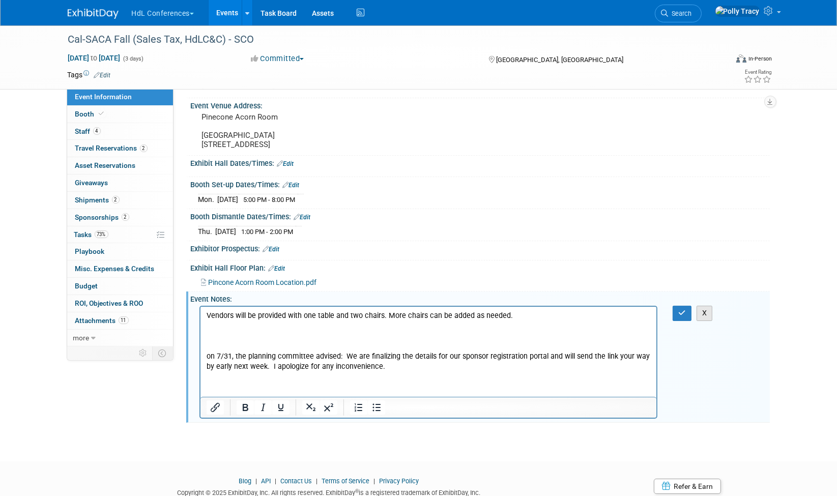
click at [701, 313] on button "X" at bounding box center [705, 313] width 16 height 15
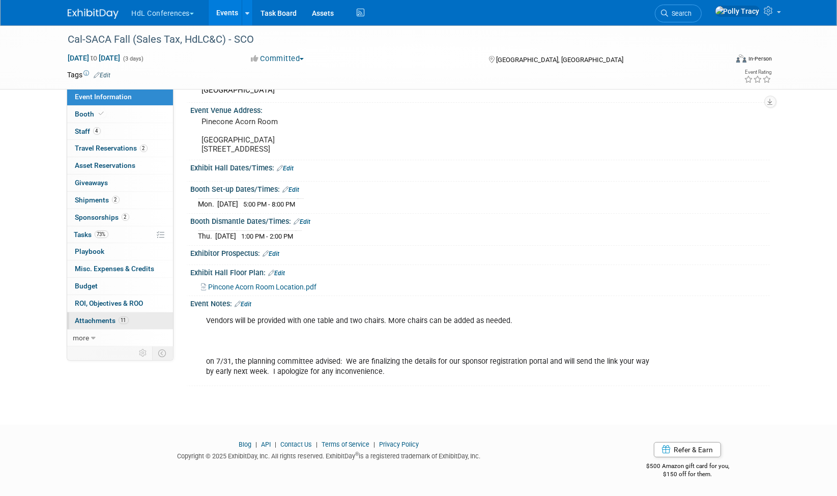
click at [102, 317] on span "Attachments 11" at bounding box center [101, 321] width 53 height 8
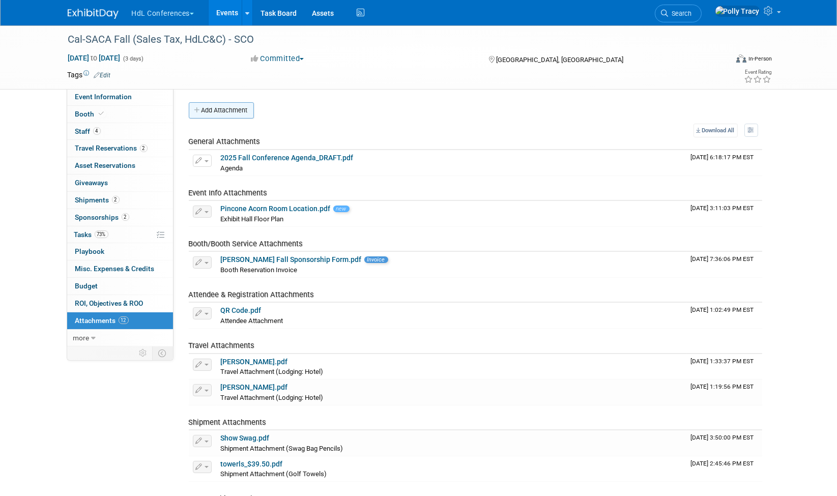
click at [215, 112] on button "Add Attachment" at bounding box center [221, 110] width 65 height 16
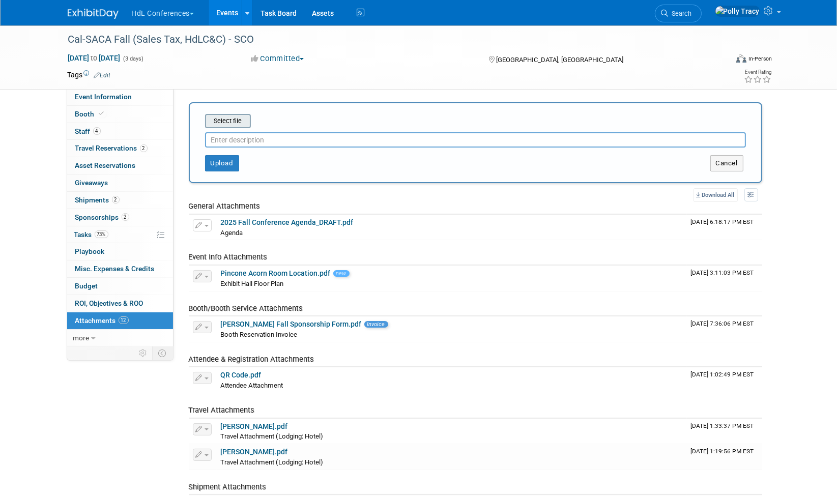
click at [218, 120] on input "file" at bounding box center [189, 121] width 121 height 12
click at [236, 117] on input "file" at bounding box center [189, 121] width 121 height 12
click at [227, 119] on input "file" at bounding box center [189, 121] width 121 height 12
click at [215, 118] on input "file" at bounding box center [189, 121] width 121 height 12
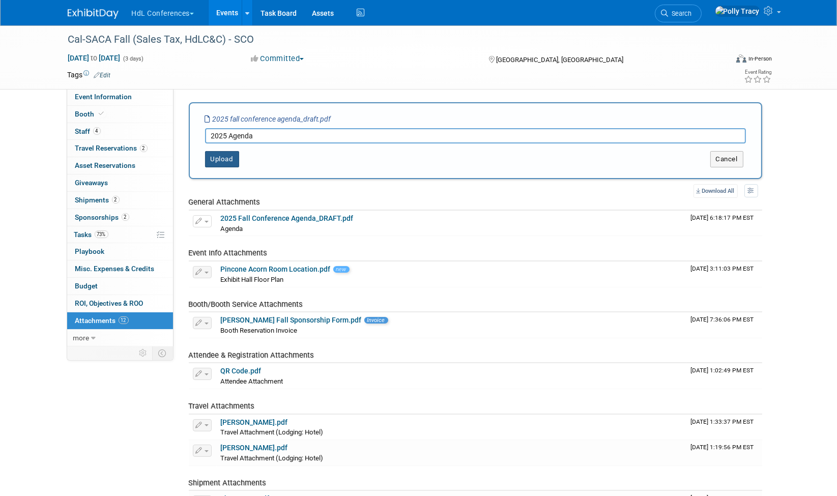
type input "2025 Agenda"
click at [222, 158] on button "Upload" at bounding box center [222, 159] width 34 height 16
